Goal: Check status: Check status

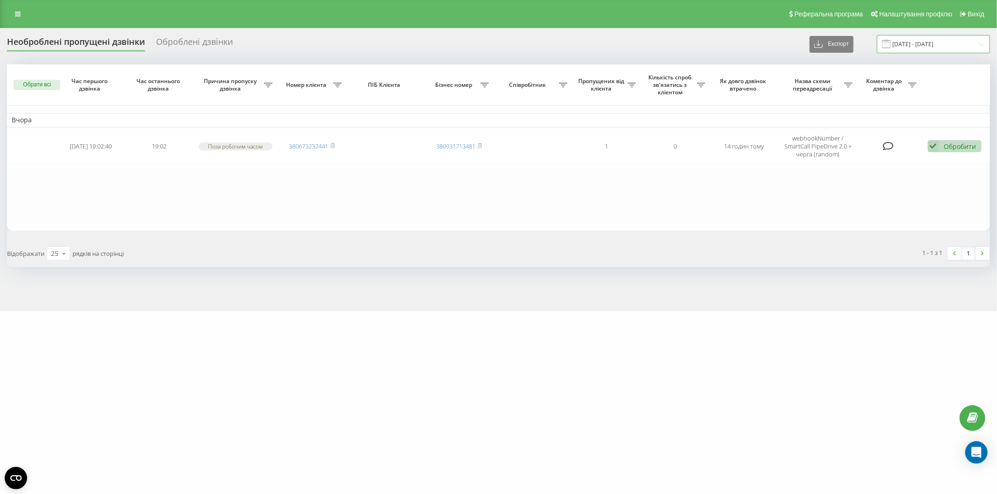
click at [906, 46] on input "[DATE] - [DATE]" at bounding box center [933, 44] width 113 height 18
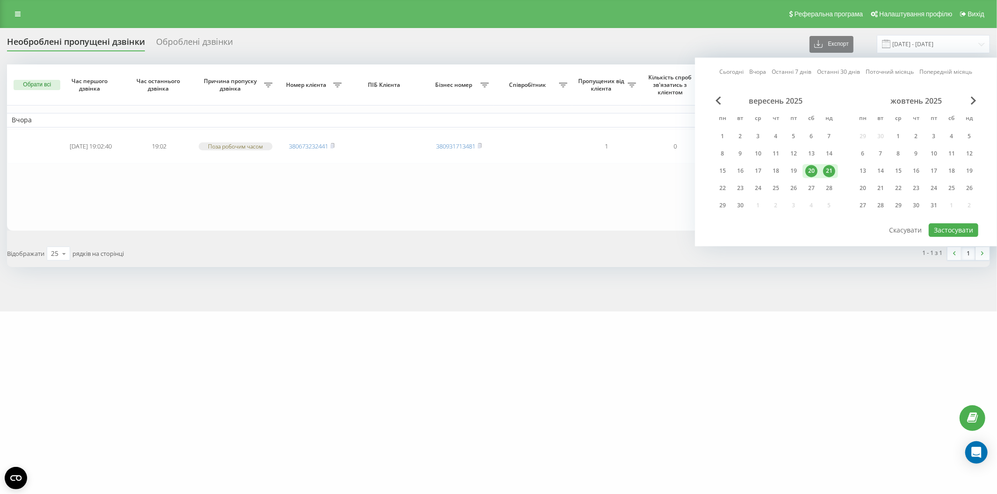
click at [824, 173] on div "21" at bounding box center [829, 171] width 12 height 12
drag, startPoint x: 726, startPoint y: 188, endPoint x: 743, endPoint y: 191, distance: 17.0
click at [725, 188] on div "22" at bounding box center [722, 188] width 12 height 12
click at [959, 228] on button "Застосувати" at bounding box center [953, 230] width 50 height 14
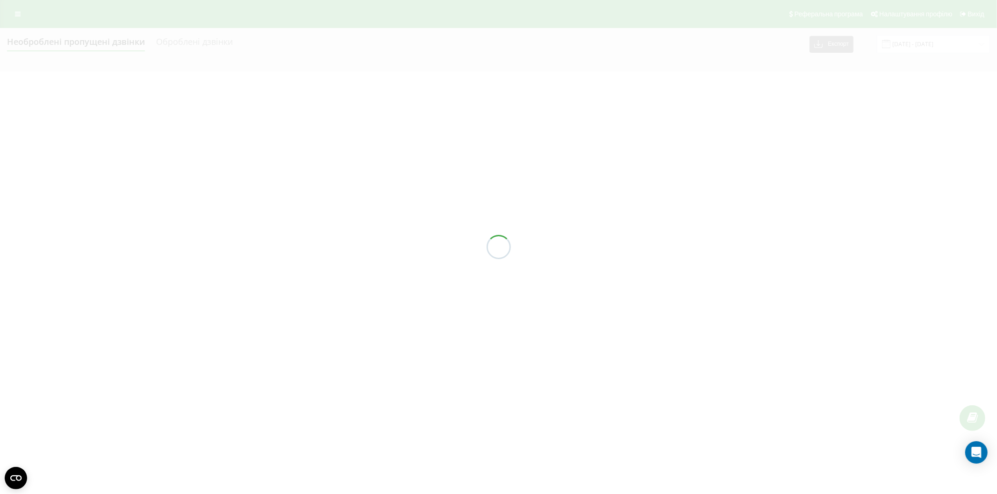
type input "[DATE] - [DATE]"
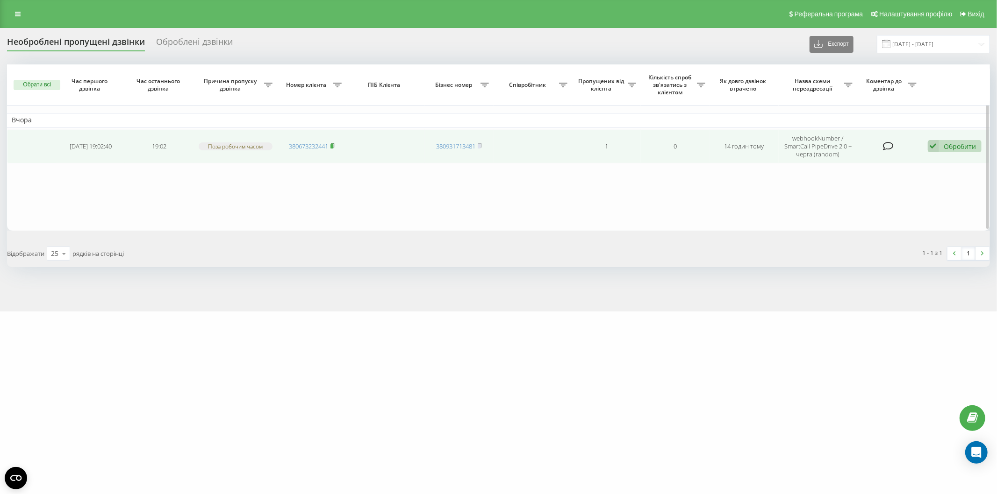
click at [333, 143] on icon at bounding box center [332, 146] width 4 height 6
